Goal: Task Accomplishment & Management: Complete application form

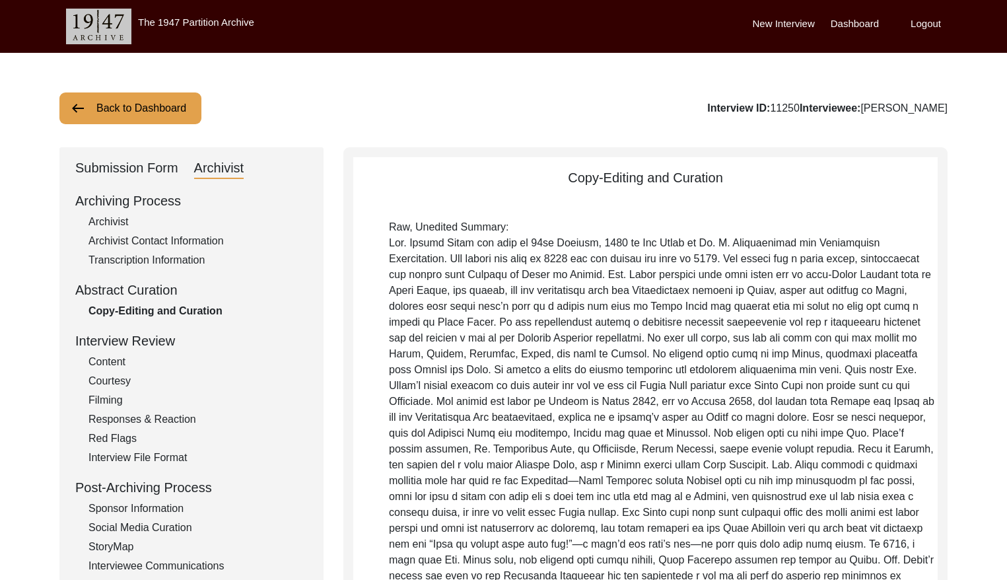
click at [129, 124] on button "Back to Dashboard" at bounding box center [130, 108] width 142 height 32
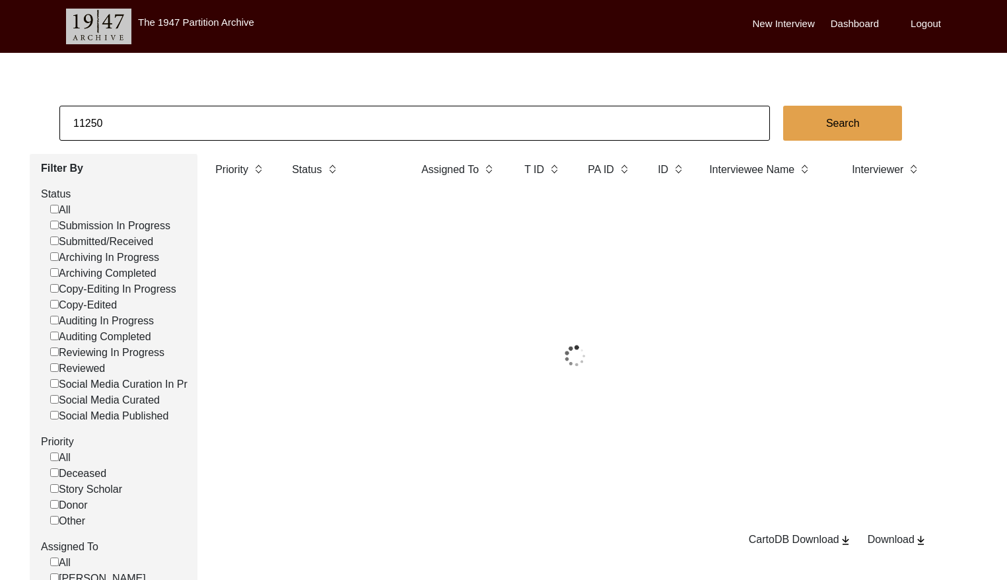
click at [157, 123] on input "11250" at bounding box center [414, 123] width 711 height 35
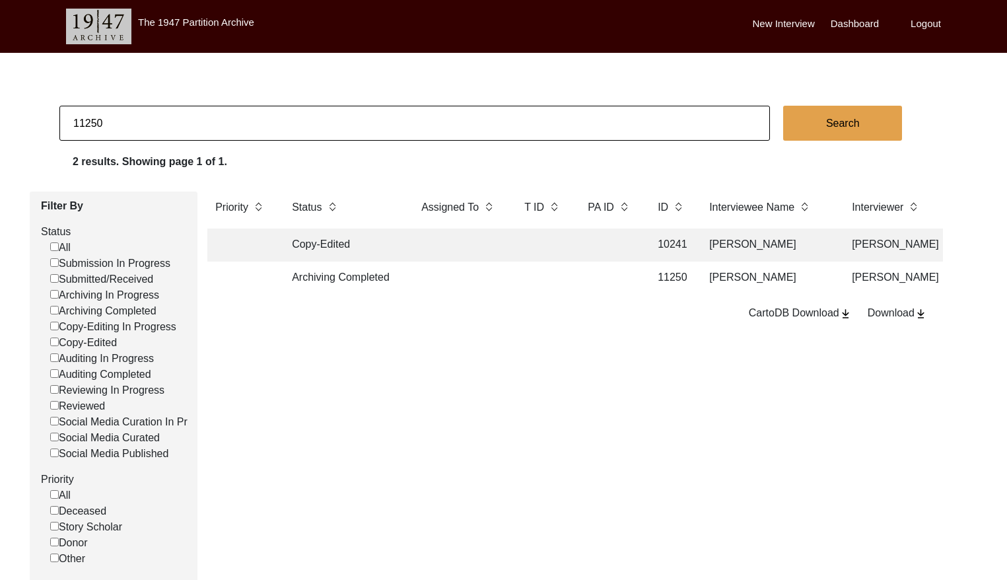
click at [157, 123] on input "11250" at bounding box center [414, 123] width 711 height 35
paste input "4153"
type input "4153"
checkbox input "false"
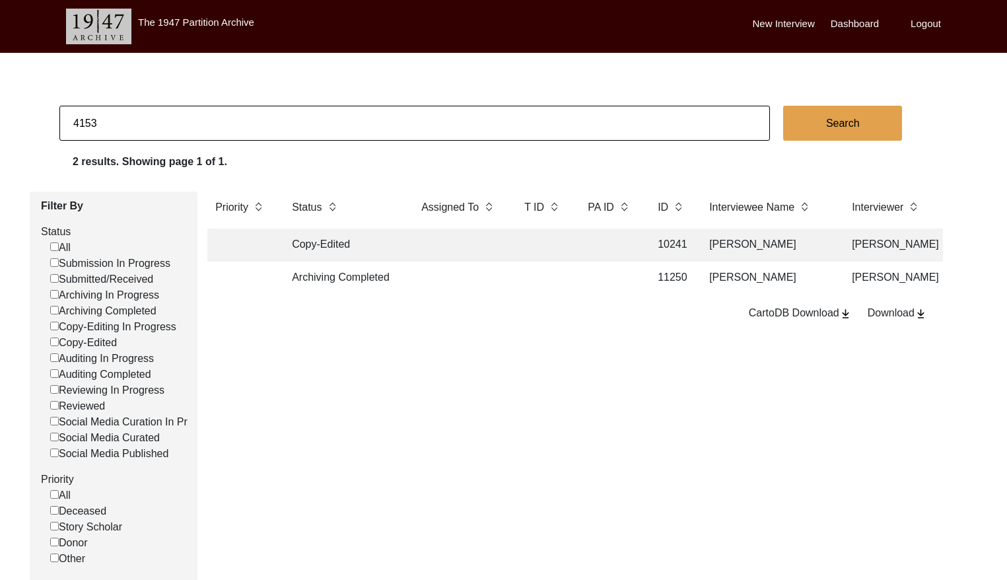
checkbox input "false"
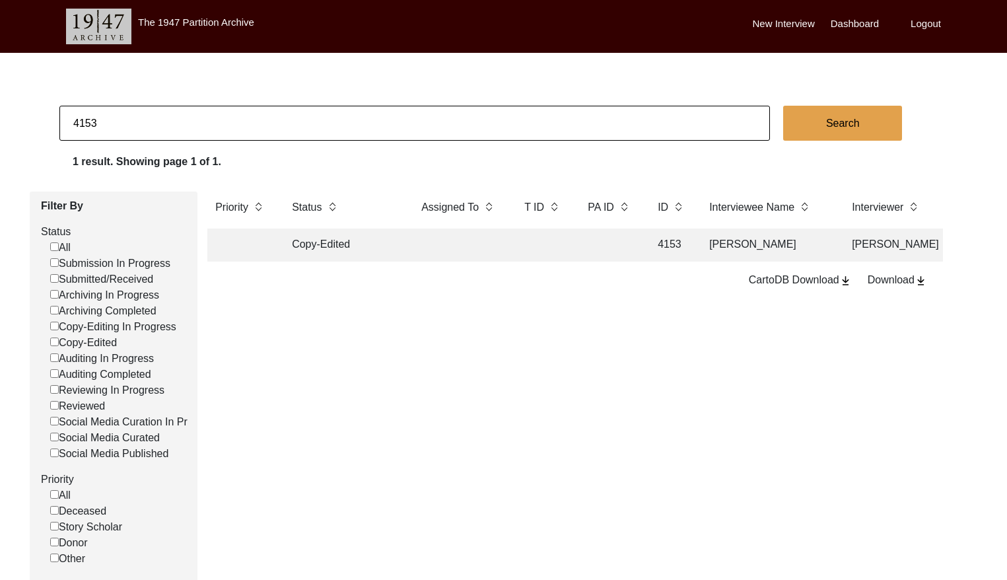
click at [468, 248] on td at bounding box center [459, 245] width 92 height 33
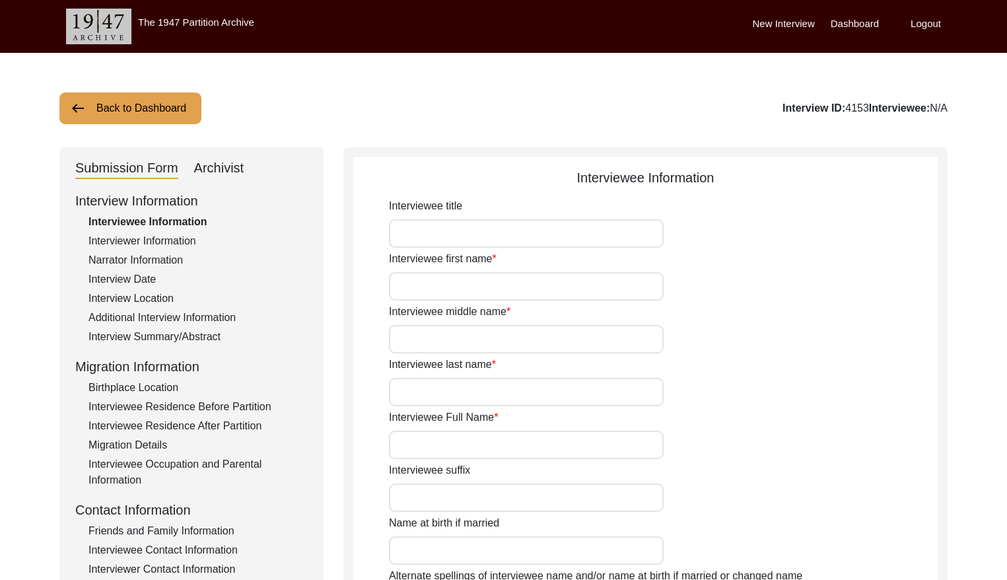
type input "Mr"
type input "Moti"
type input "Lal"
type input "[PERSON_NAME]"
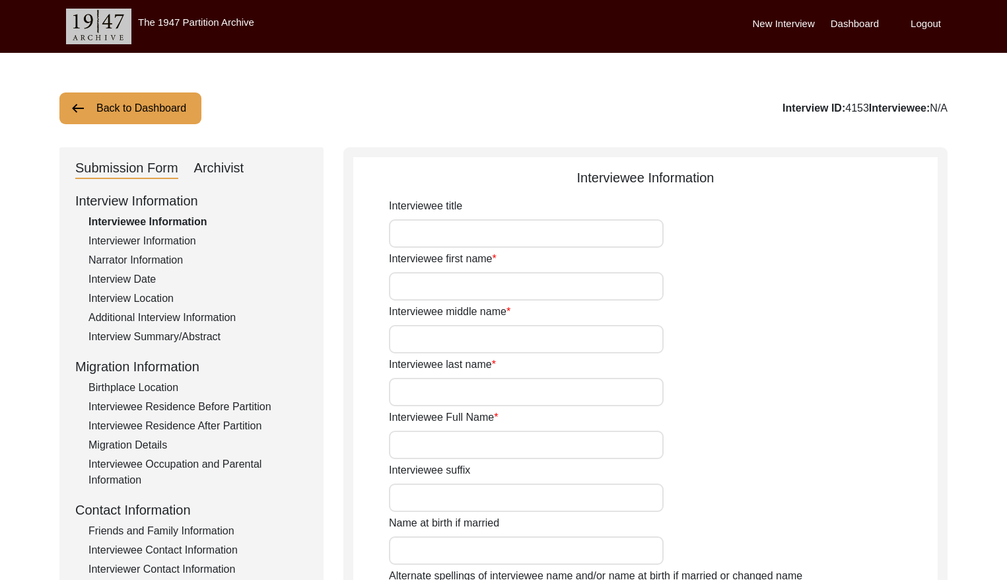
type input "[DATE]"
type input "[DEMOGRAPHIC_DATA]"
type input "Hindi"
type input "[DEMOGRAPHIC_DATA]"
drag, startPoint x: 234, startPoint y: 169, endPoint x: 258, endPoint y: 175, distance: 25.2
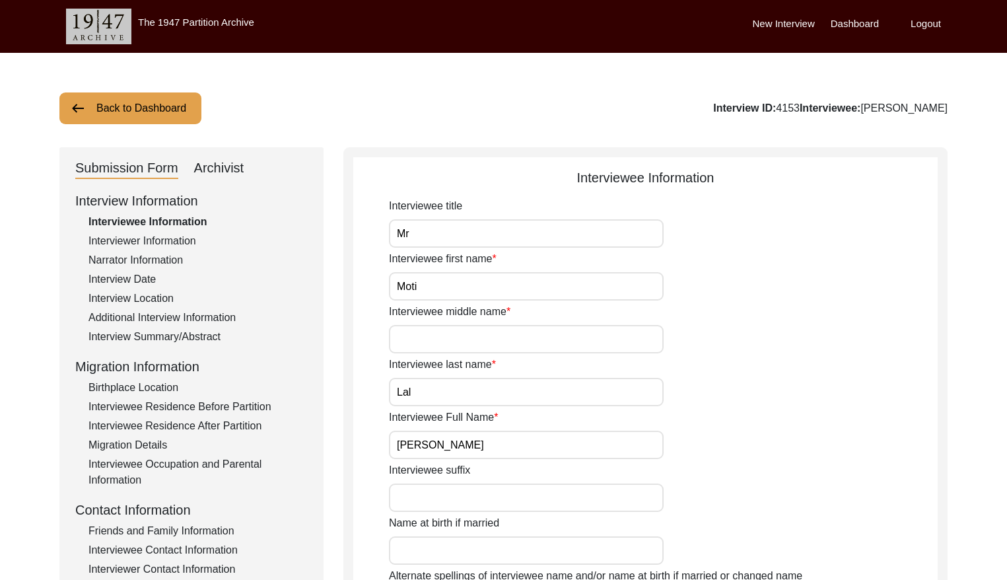
click at [234, 169] on div "Archivist" at bounding box center [219, 168] width 50 height 21
select select "Copy-Edited"
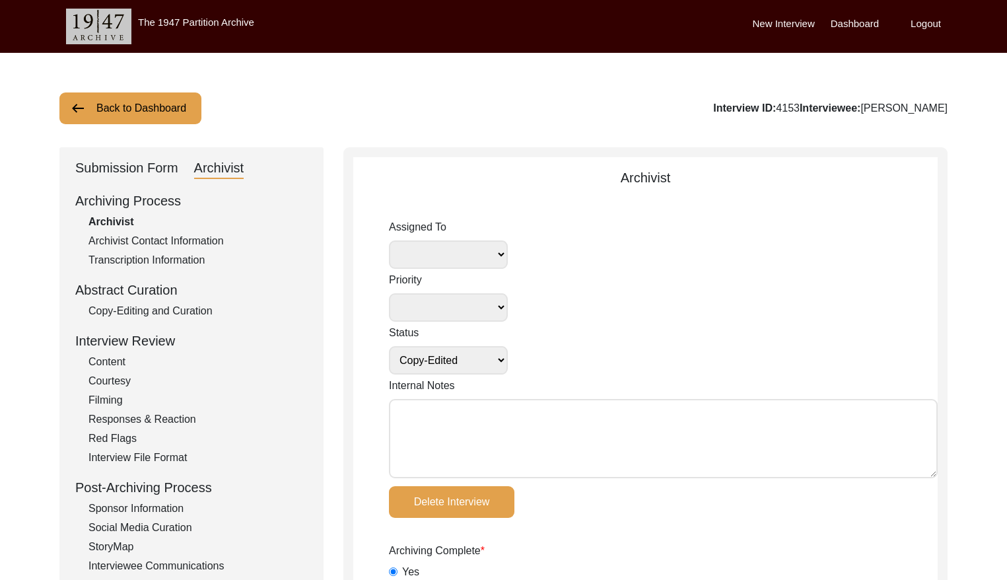
click at [121, 160] on div "Submission Form" at bounding box center [126, 168] width 103 height 21
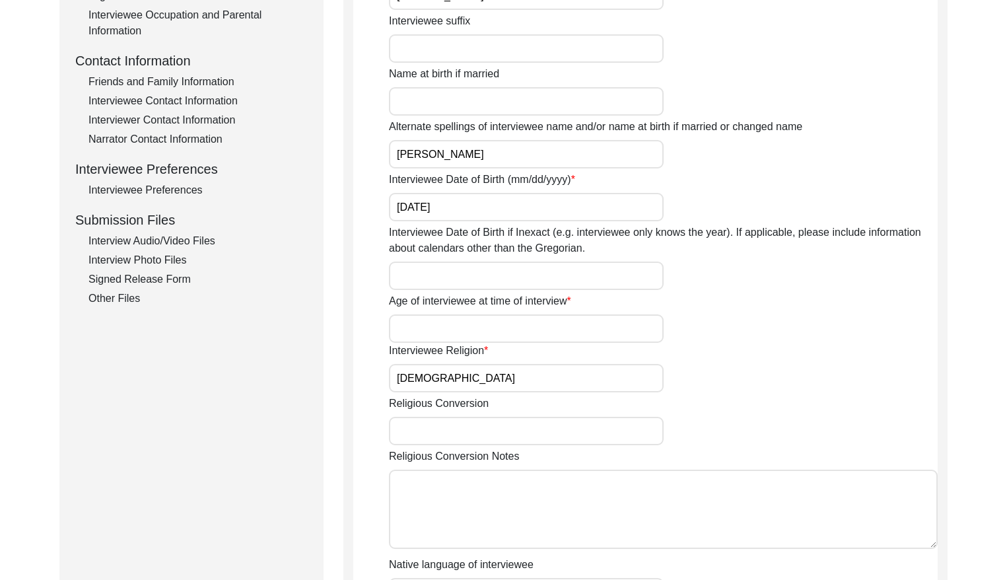
drag, startPoint x: 194, startPoint y: 240, endPoint x: 225, endPoint y: 240, distance: 30.4
click at [194, 240] on div "Interview Audio/Video Files" at bounding box center [198, 241] width 219 height 16
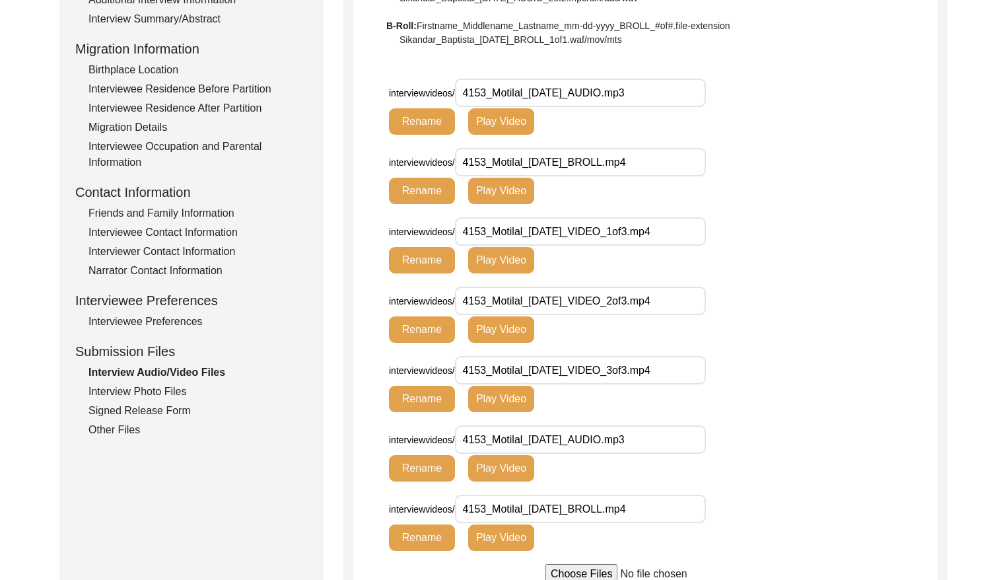
scroll to position [302, 0]
